Goal: Information Seeking & Learning: Learn about a topic

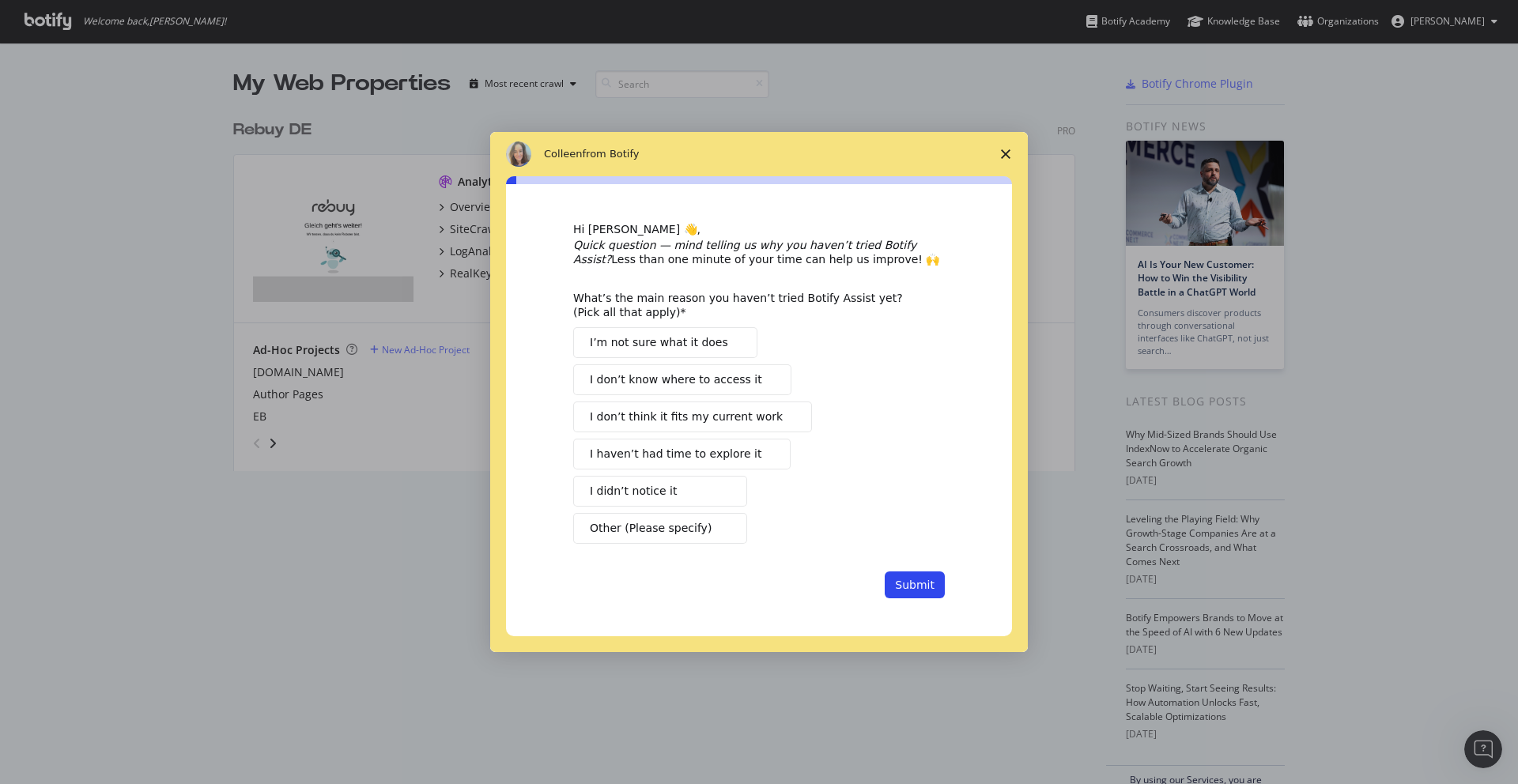
click at [1002, 154] on icon "Close survey" at bounding box center [1006, 155] width 10 height 10
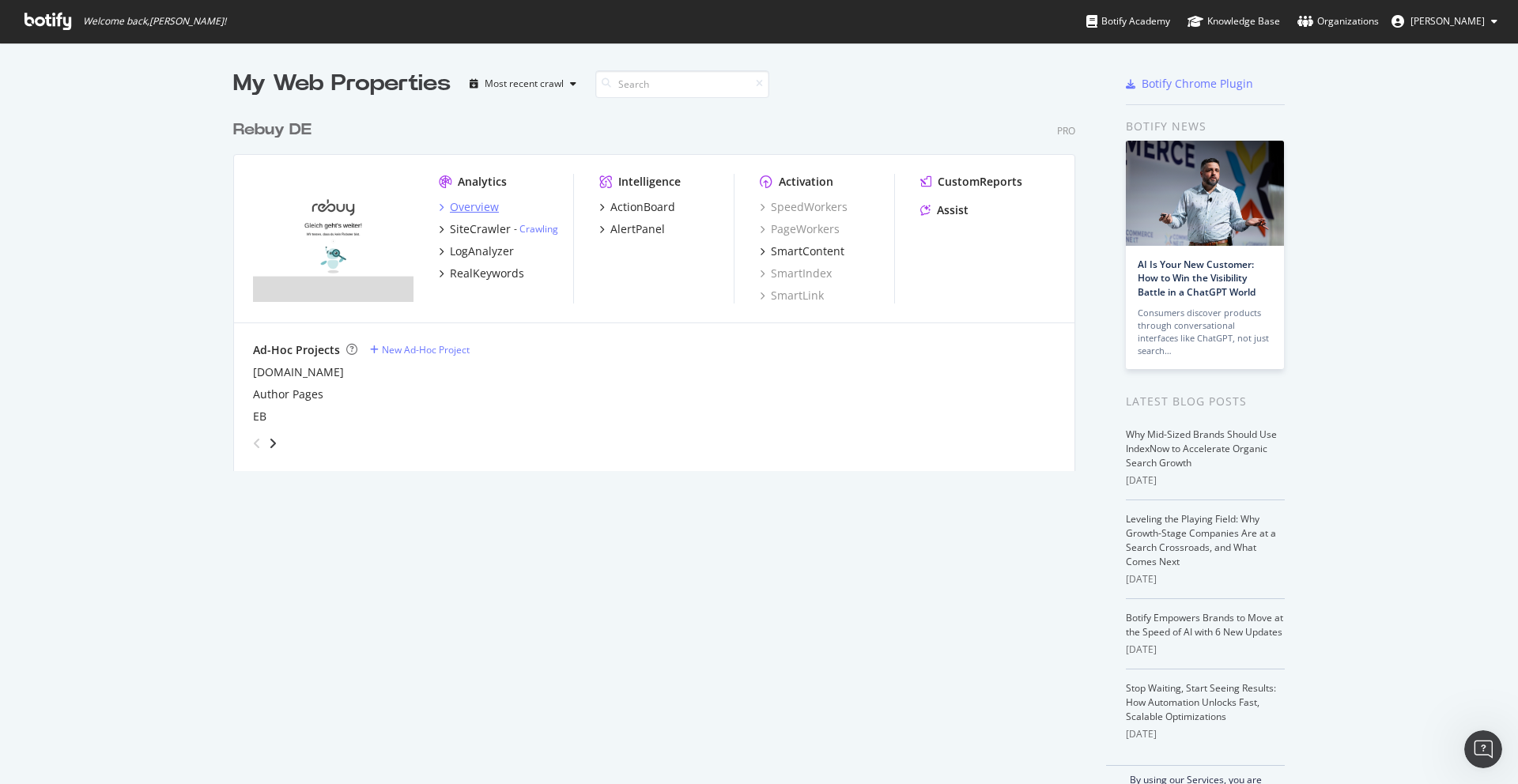
click at [439, 210] on div "Overview" at bounding box center [469, 207] width 60 height 16
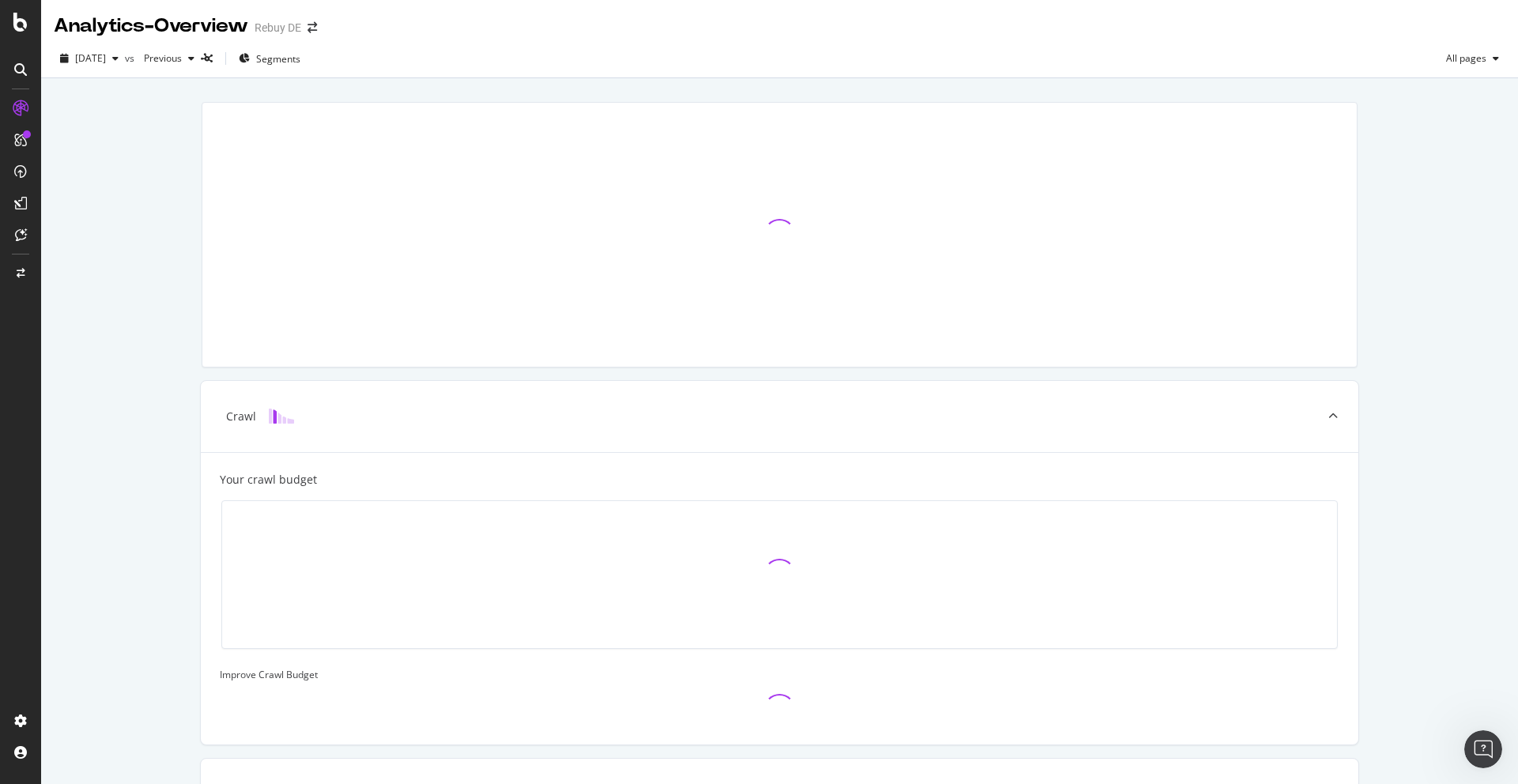
click at [23, 132] on div at bounding box center [27, 135] width 8 height 8
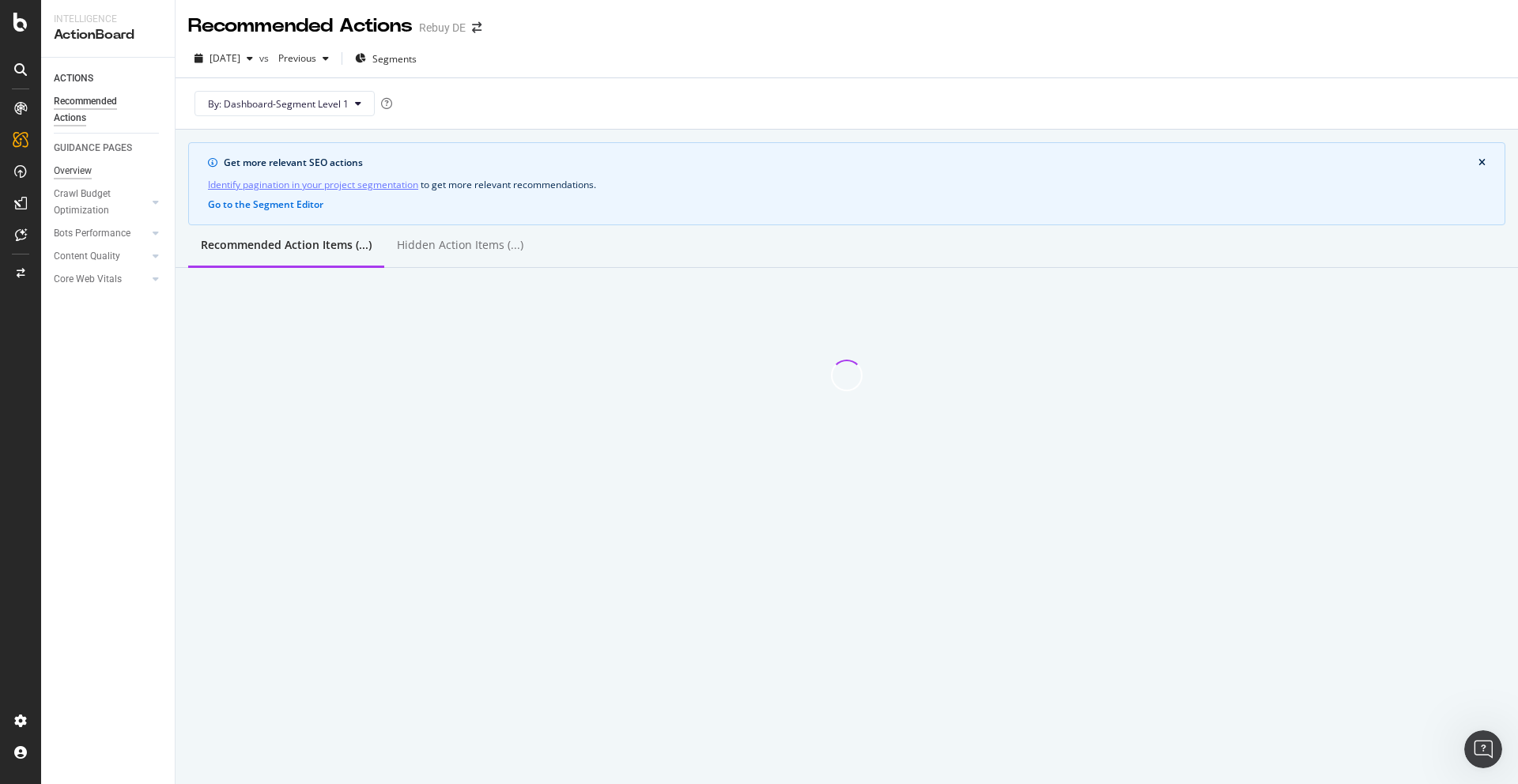
click at [90, 177] on div "Overview" at bounding box center [73, 171] width 38 height 16
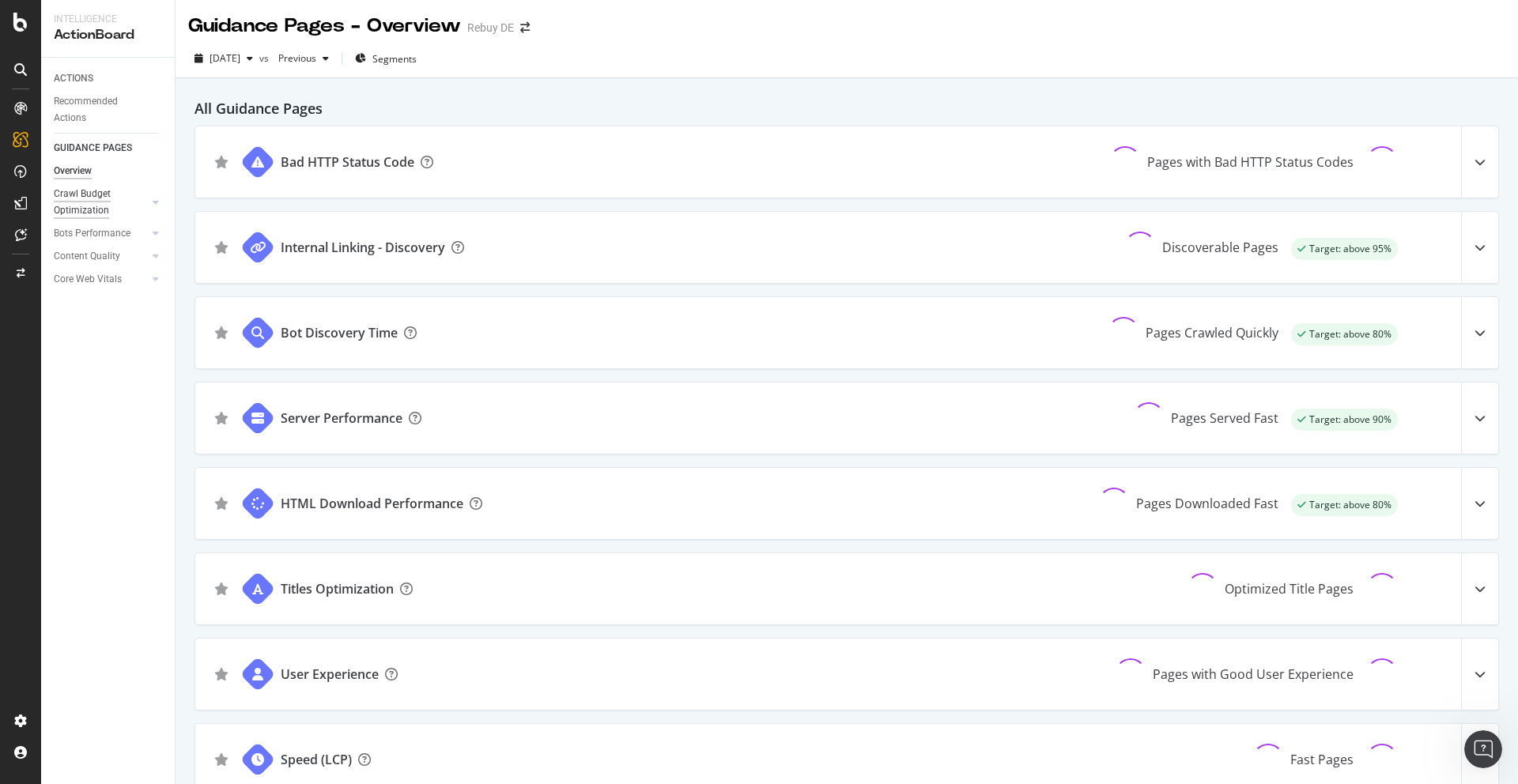
click at [92, 200] on div "Crawl Budget Optimization" at bounding box center [96, 202] width 83 height 34
